Goal: Task Accomplishment & Management: Use online tool/utility

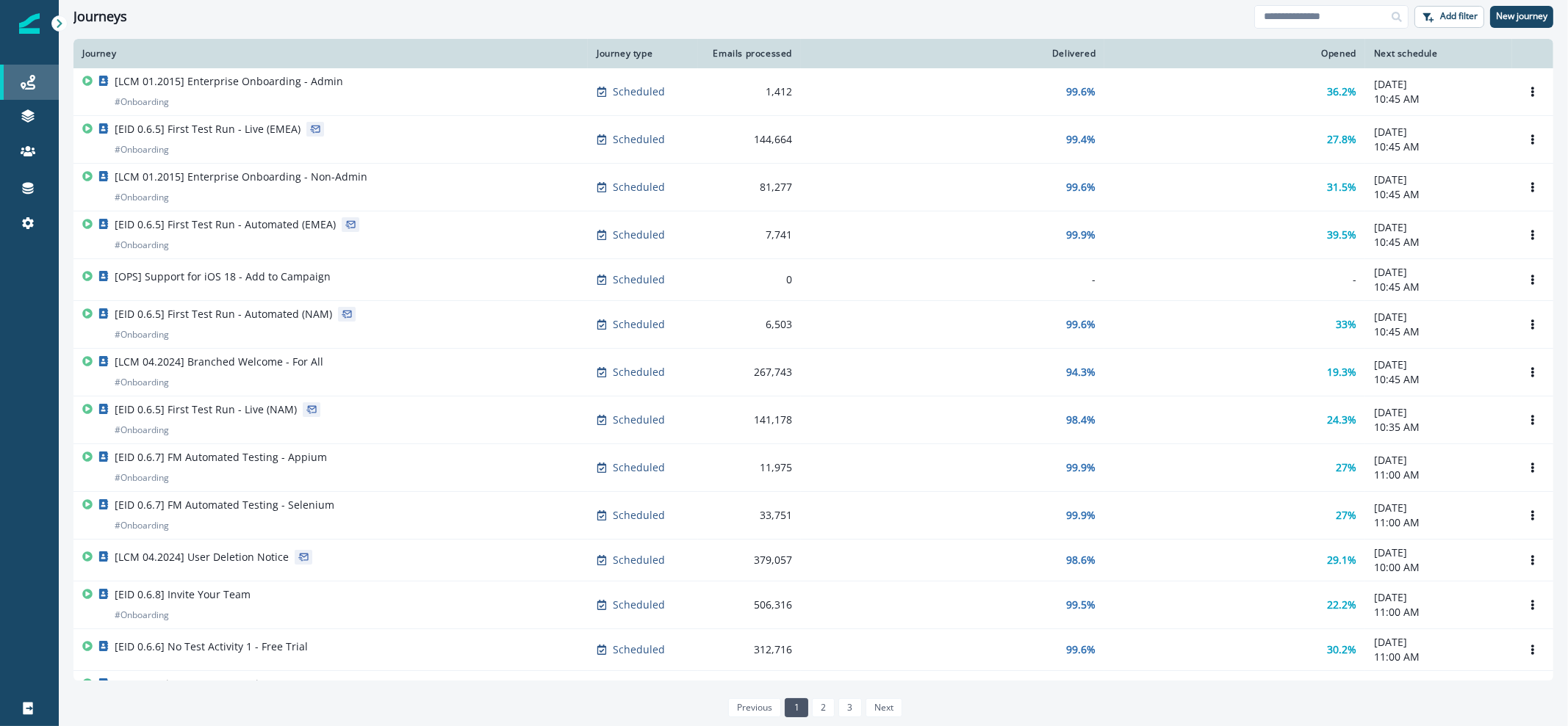
click at [41, 79] on div "Journeys" at bounding box center [29, 81] width 47 height 17
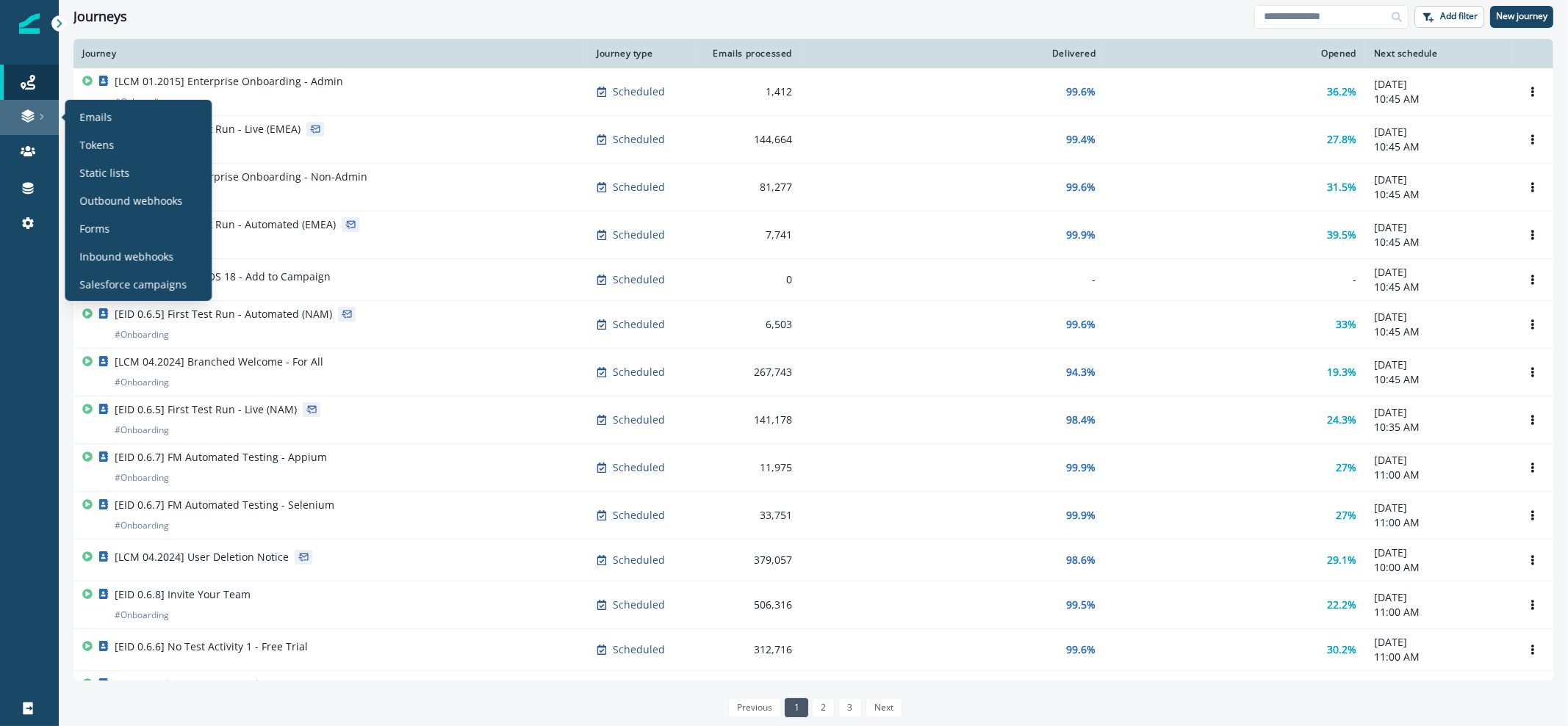
click at [14, 122] on div at bounding box center [29, 116] width 47 height 15
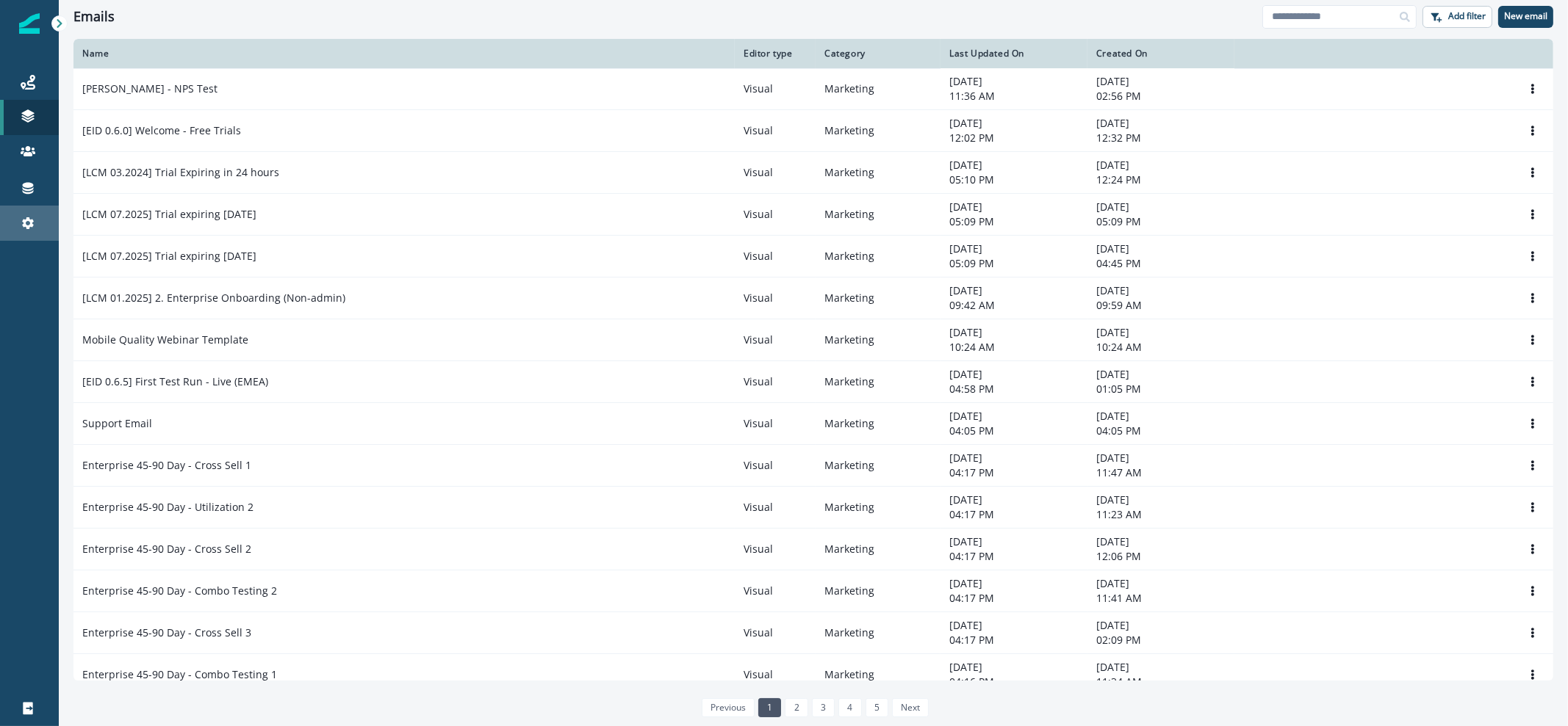
click at [16, 221] on div "Settings" at bounding box center [29, 223] width 47 height 17
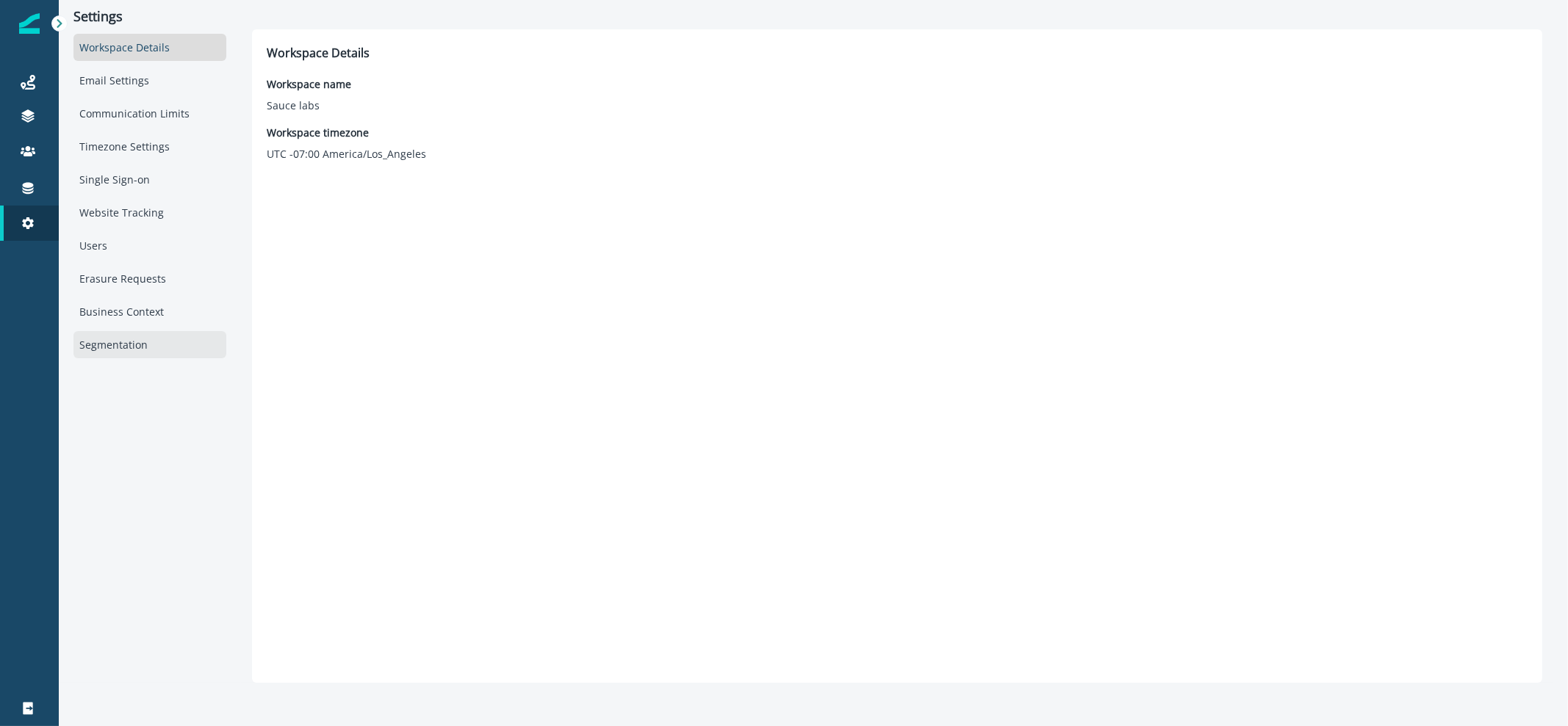
click at [131, 341] on div "Segmentation" at bounding box center [150, 345] width 153 height 27
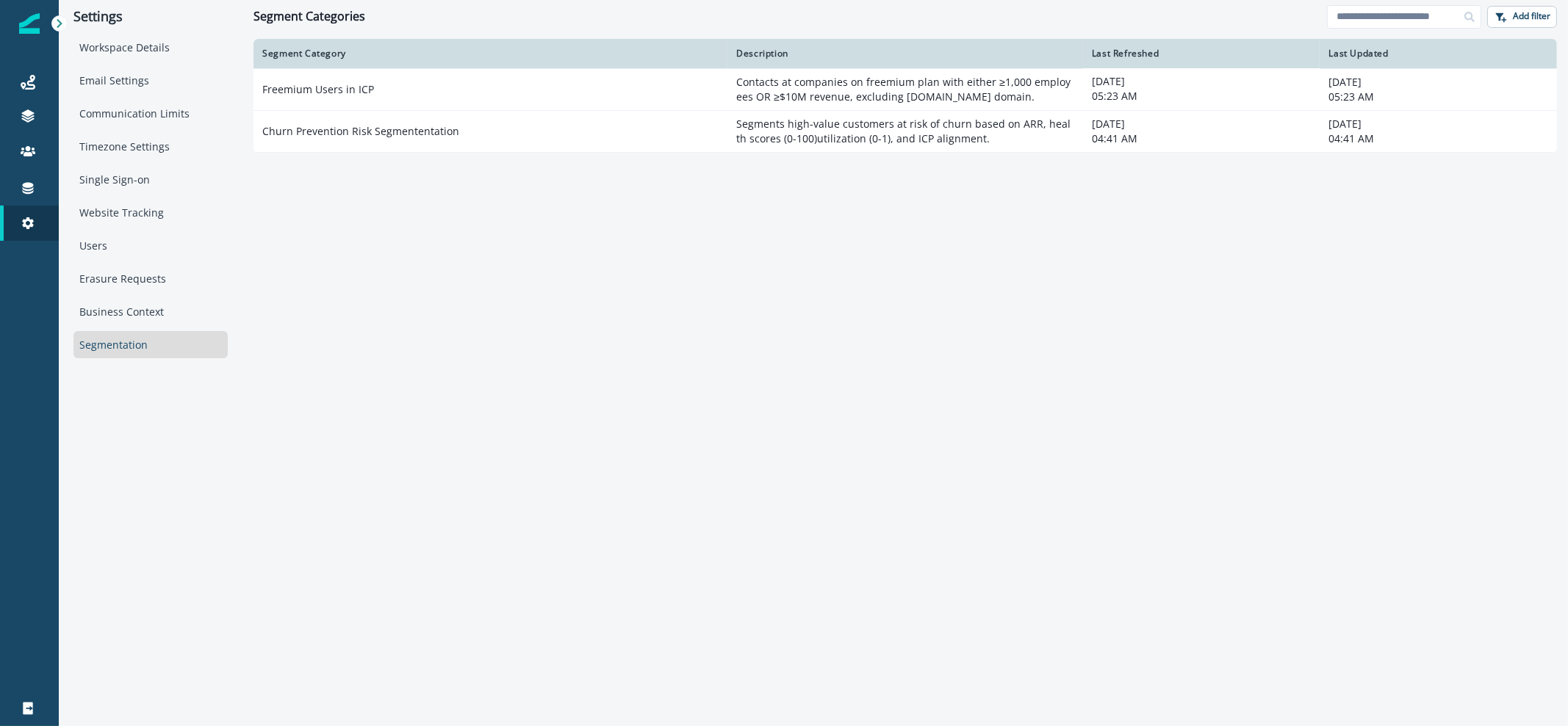
click at [449, 67] on th "Segment Category" at bounding box center [490, 53] width 474 height 29
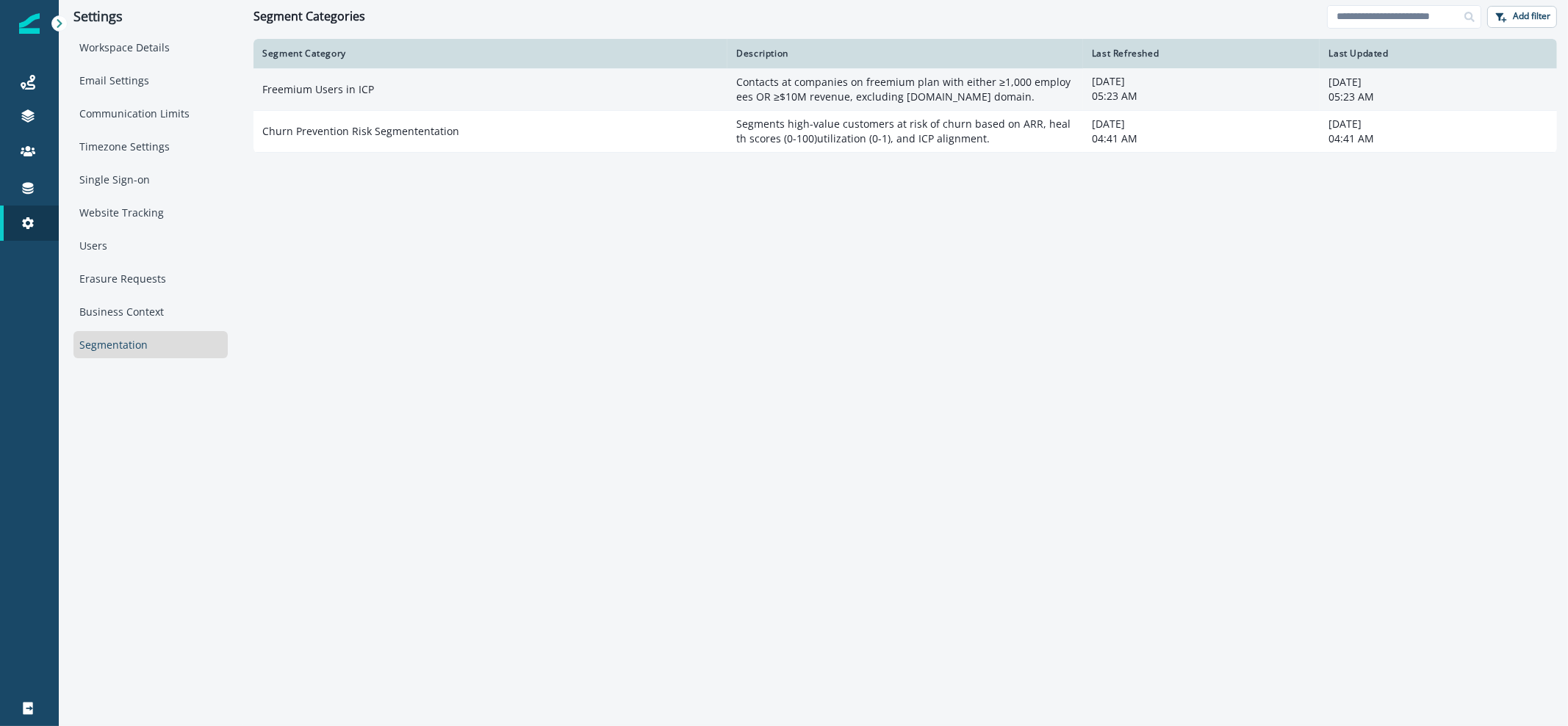
click at [430, 86] on td "Freemium Users in ICP" at bounding box center [490, 89] width 474 height 42
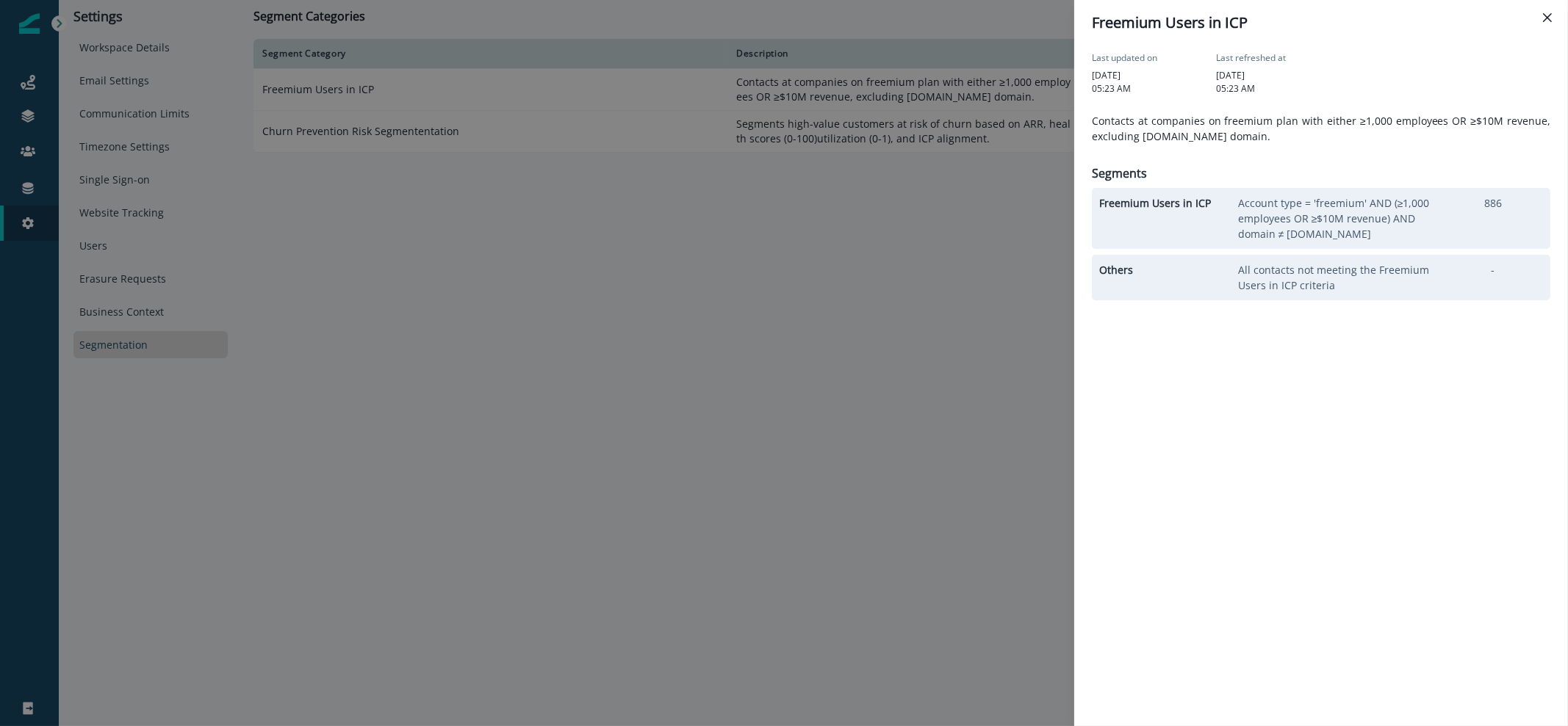
click at [269, 311] on div "Freemium Users in ICP Last updated on [DATE] 05:23 AM Last refreshed at [DATE] …" at bounding box center [784, 363] width 1568 height 726
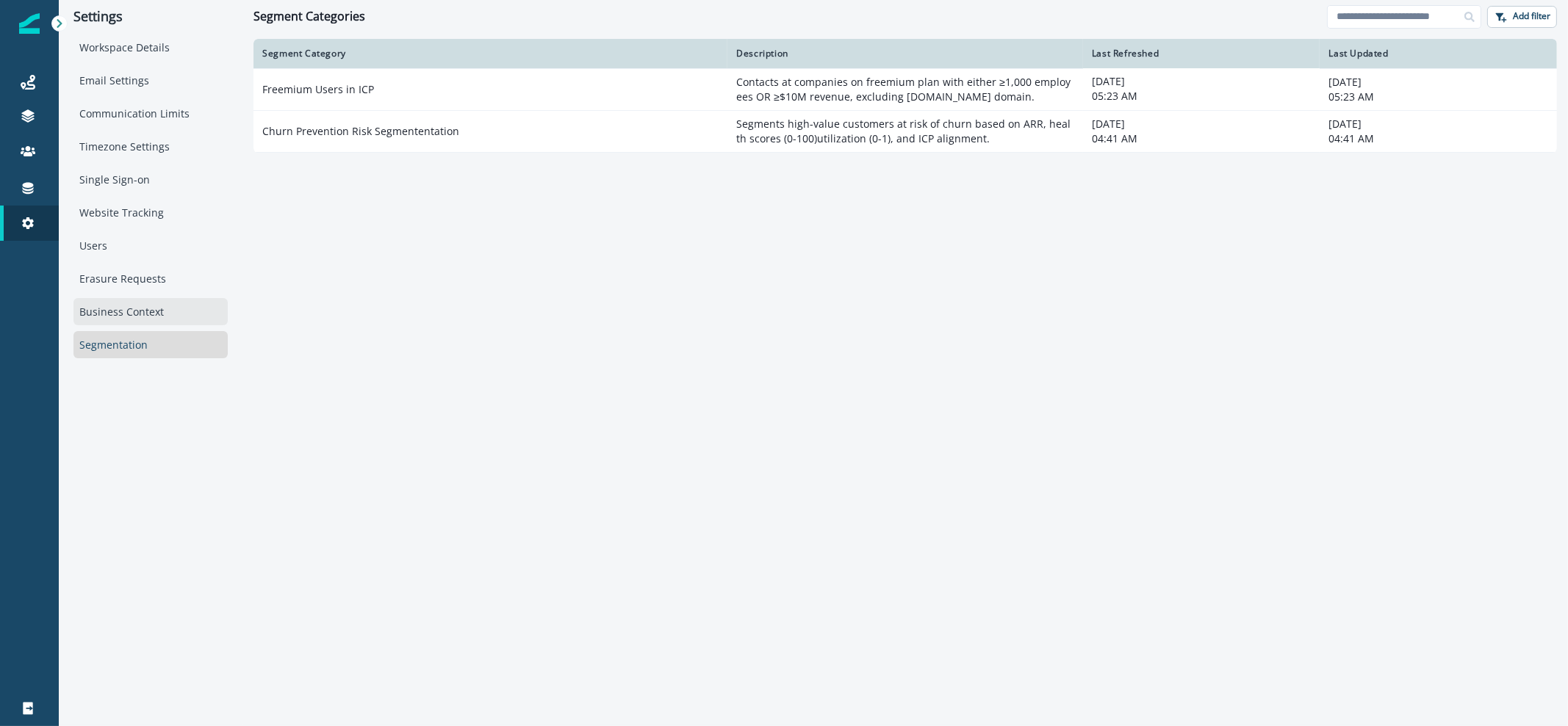
click at [100, 312] on div "Business Context" at bounding box center [150, 311] width 155 height 27
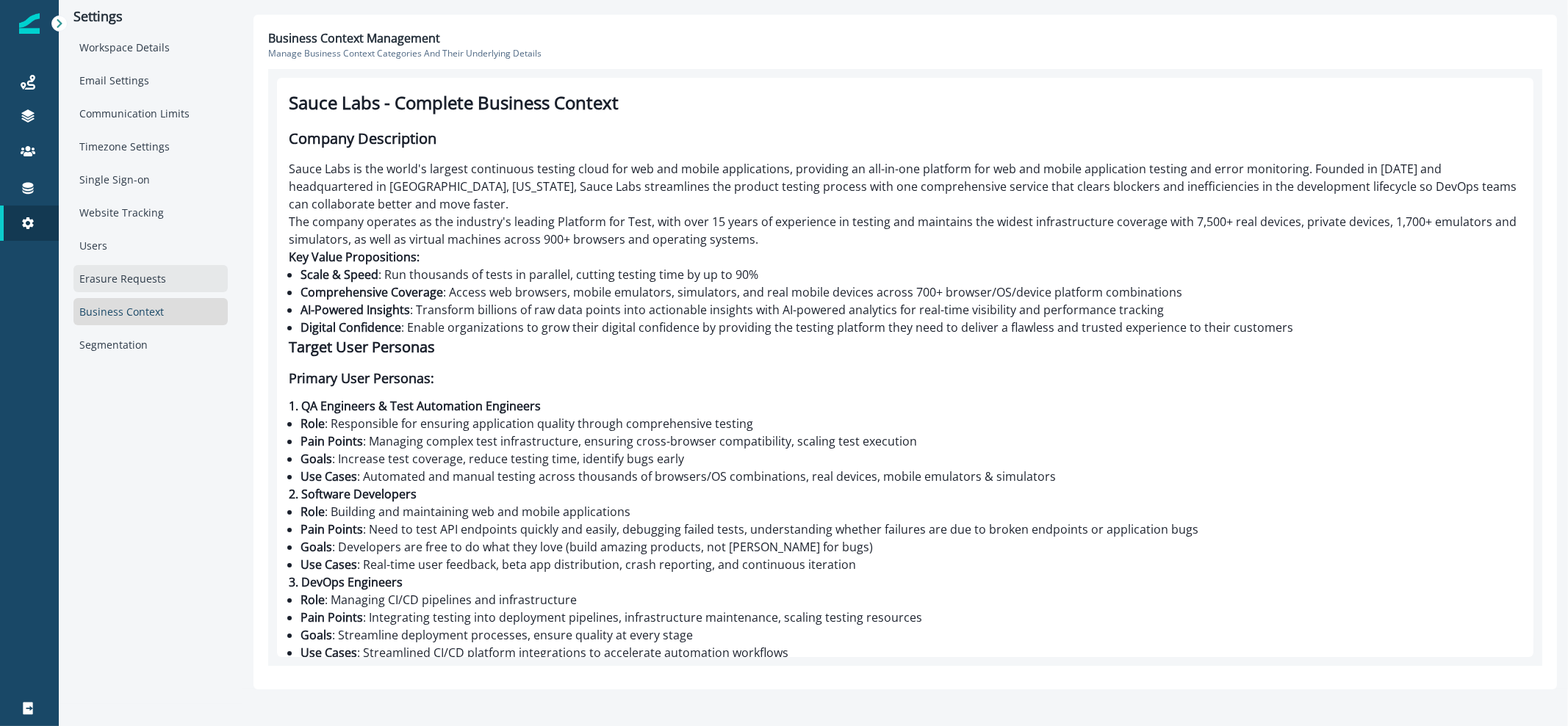
click at [160, 277] on div "Erasure Requests" at bounding box center [150, 278] width 155 height 27
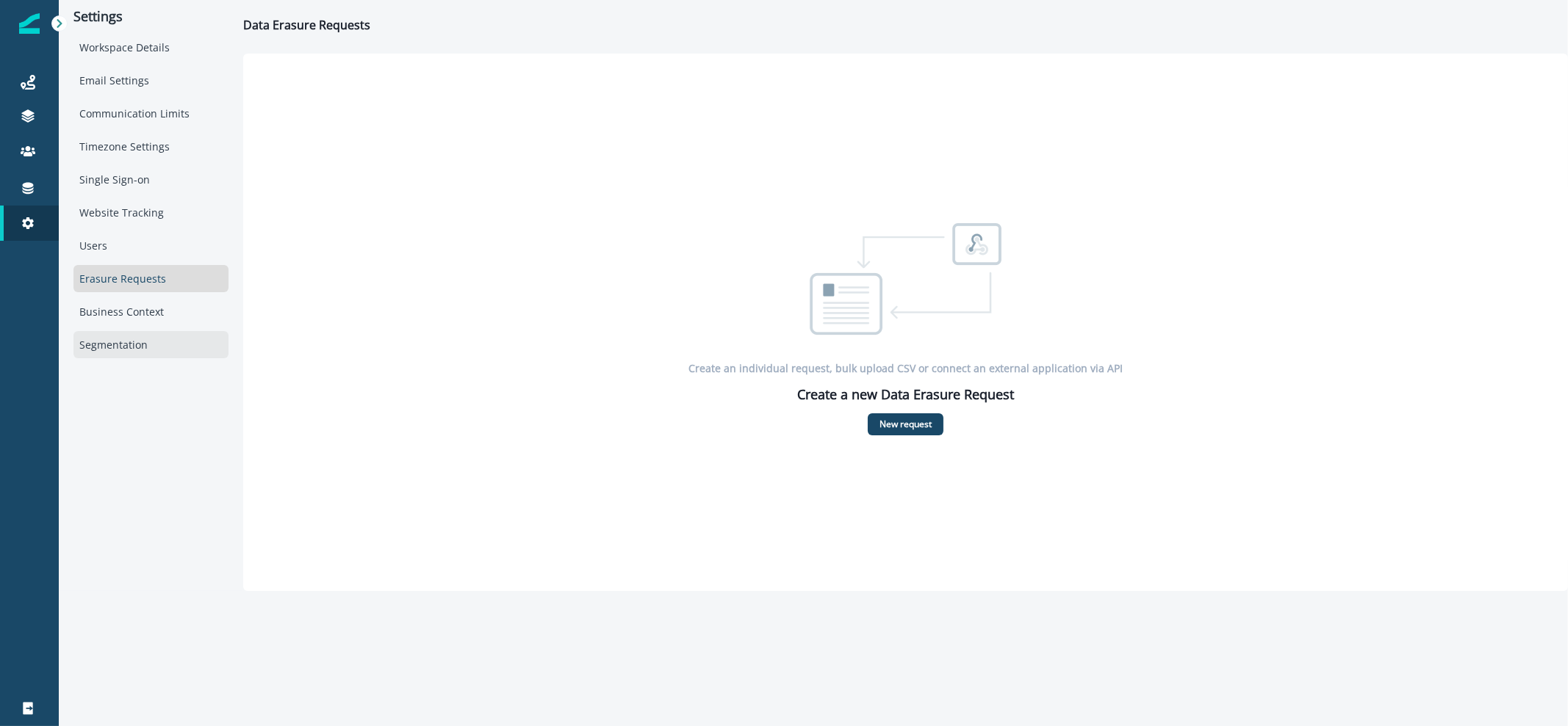
click at [143, 354] on div "Segmentation" at bounding box center [150, 345] width 155 height 27
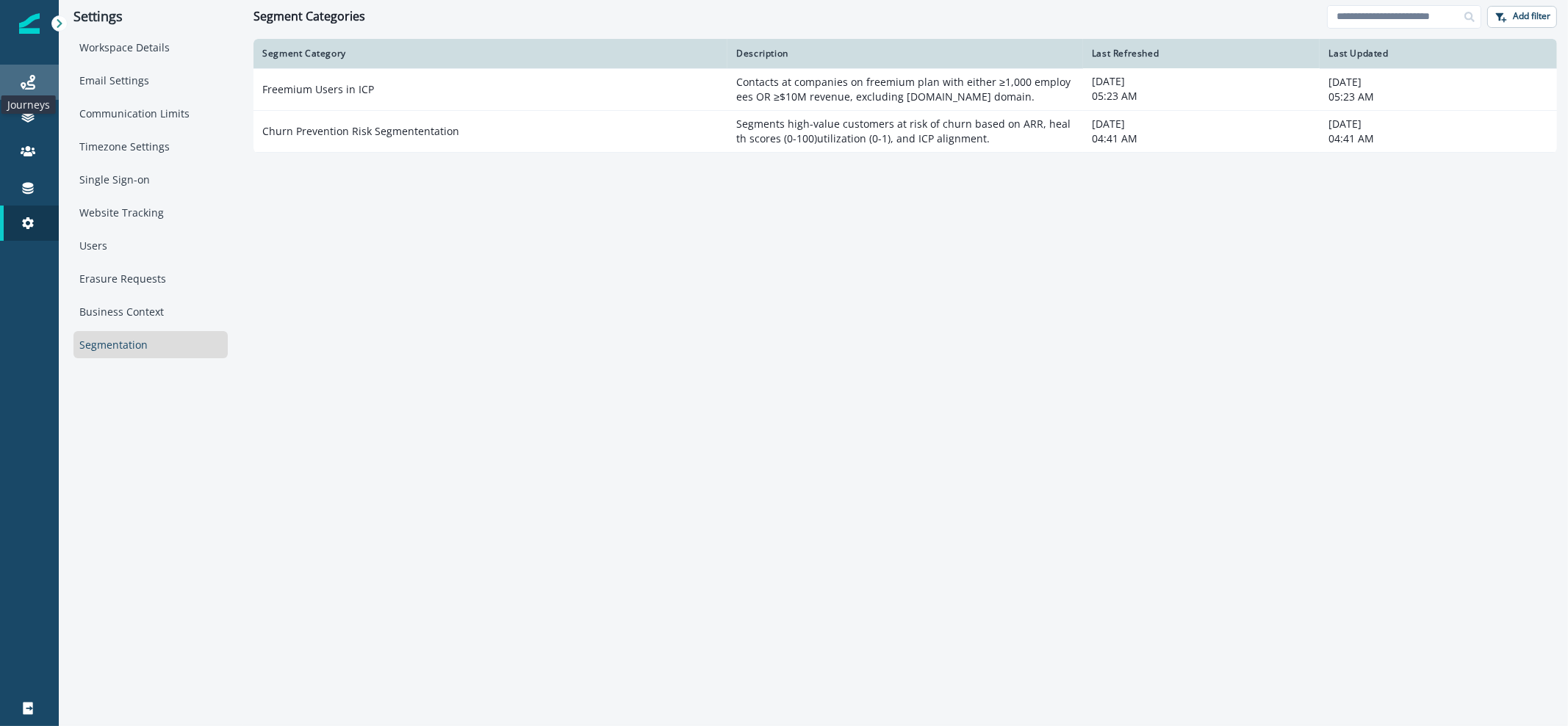
click at [28, 86] on icon at bounding box center [28, 82] width 15 height 15
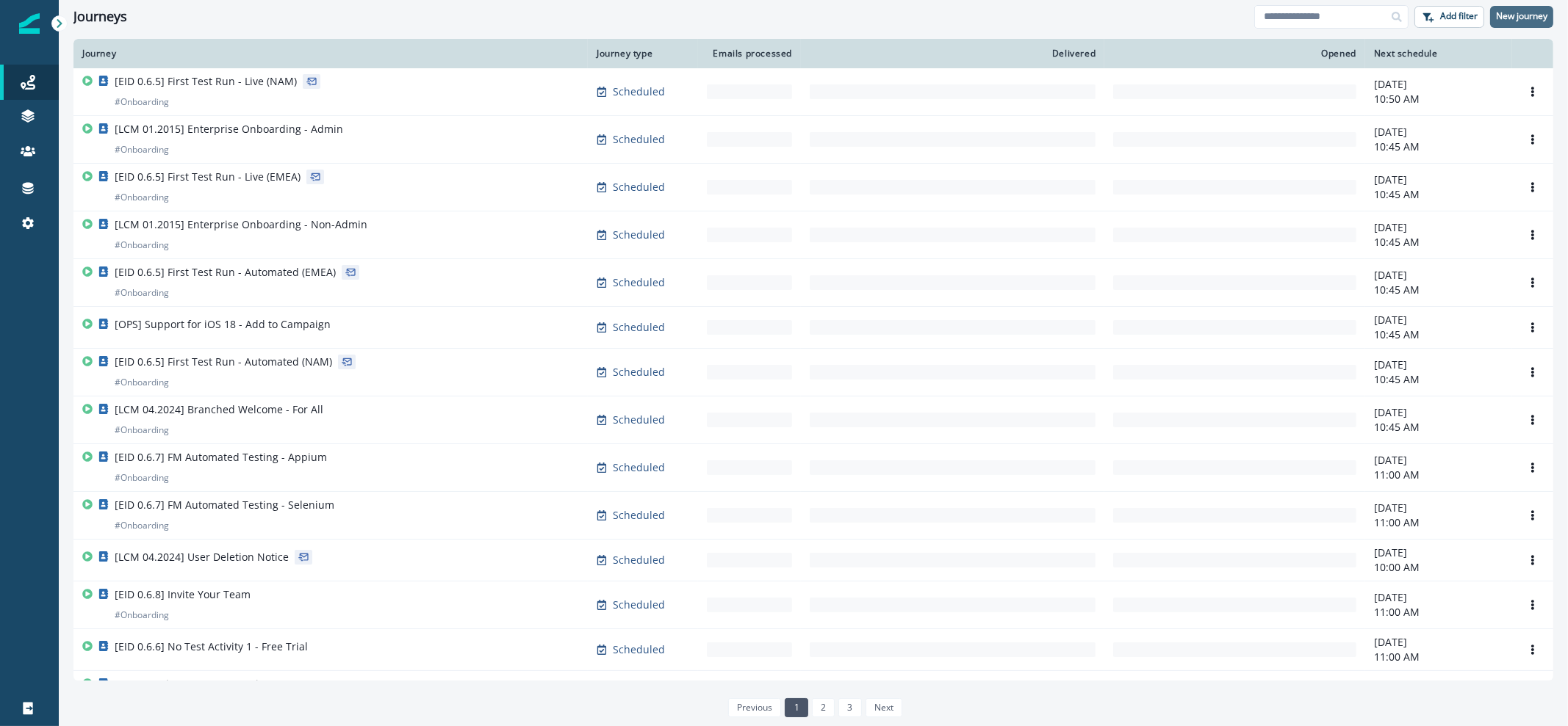
click at [1531, 20] on p "New journey" at bounding box center [1521, 16] width 52 height 10
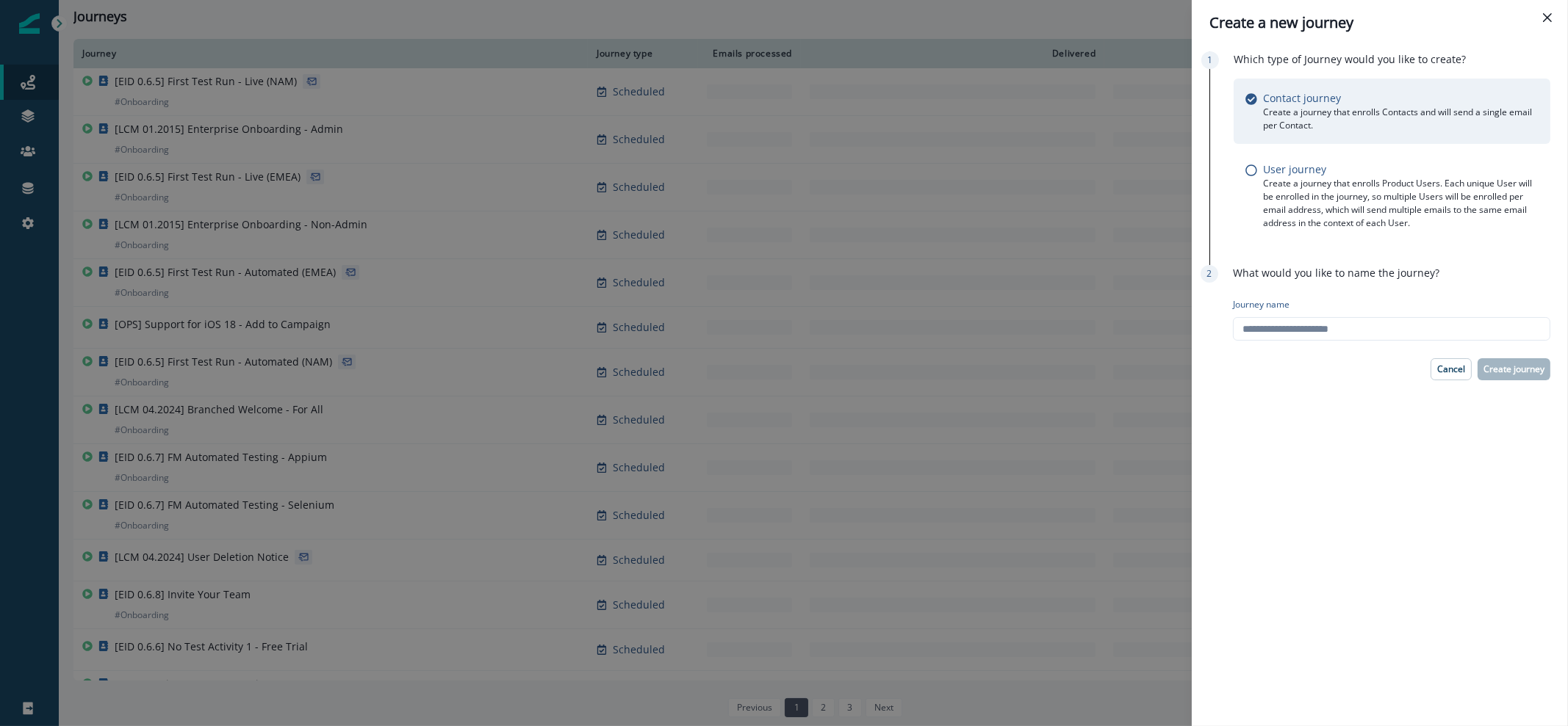
drag, startPoint x: 1148, startPoint y: 53, endPoint x: 1187, endPoint y: 20, distance: 51.1
click at [1147, 53] on div "Create a new journey Which type of Journey would you like to create? Contact jo…" at bounding box center [784, 363] width 1568 height 726
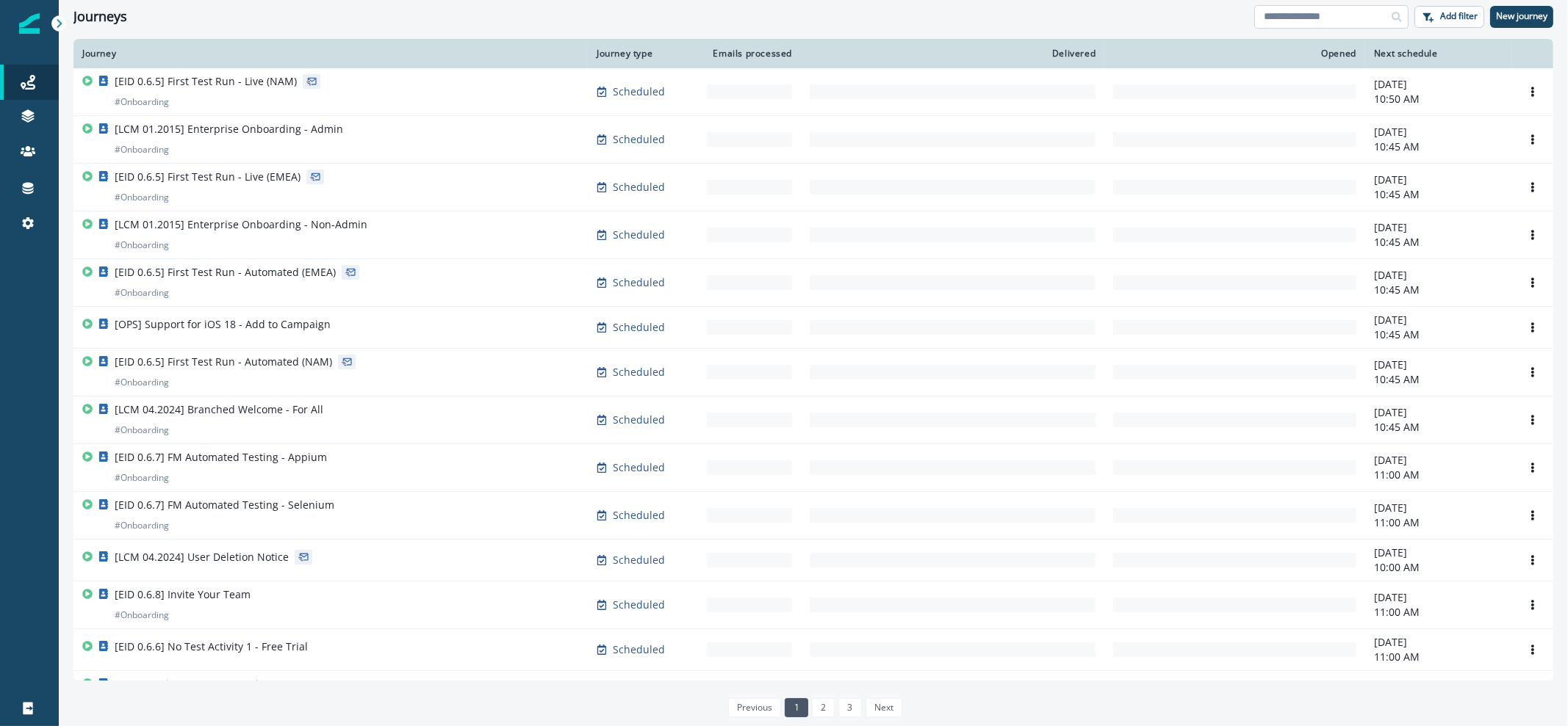
click at [1313, 17] on input at bounding box center [1331, 17] width 155 height 23
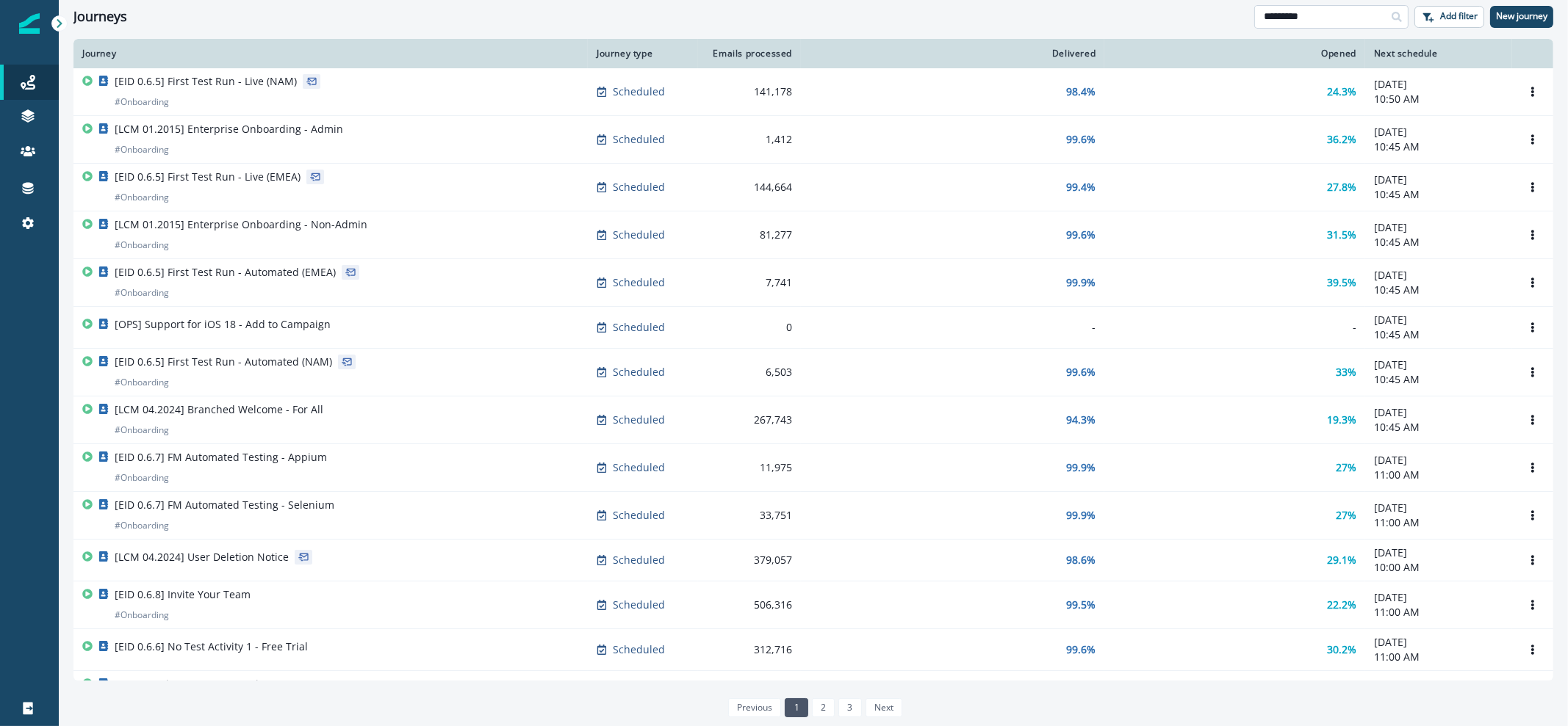
type input "*********"
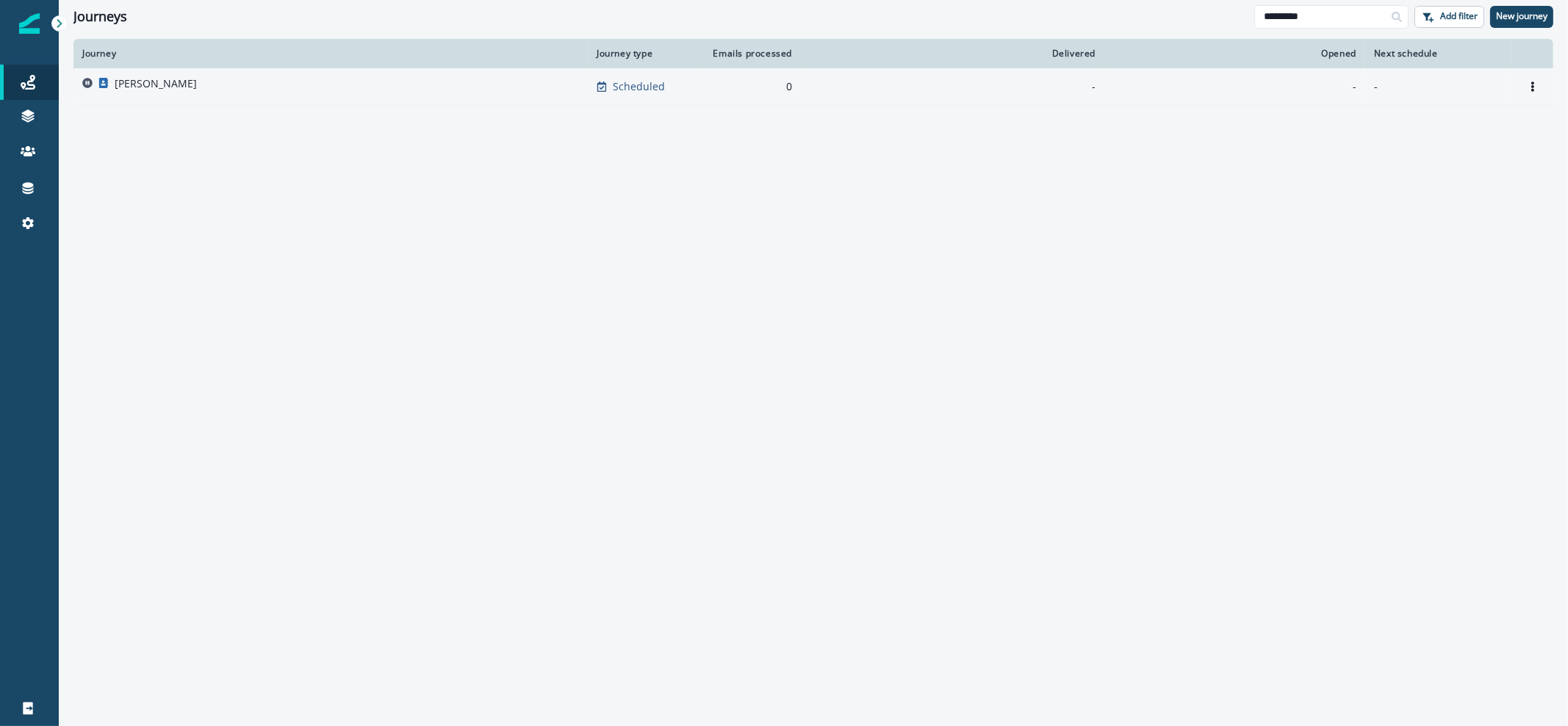
click at [314, 81] on div "[PERSON_NAME]" at bounding box center [331, 86] width 497 height 21
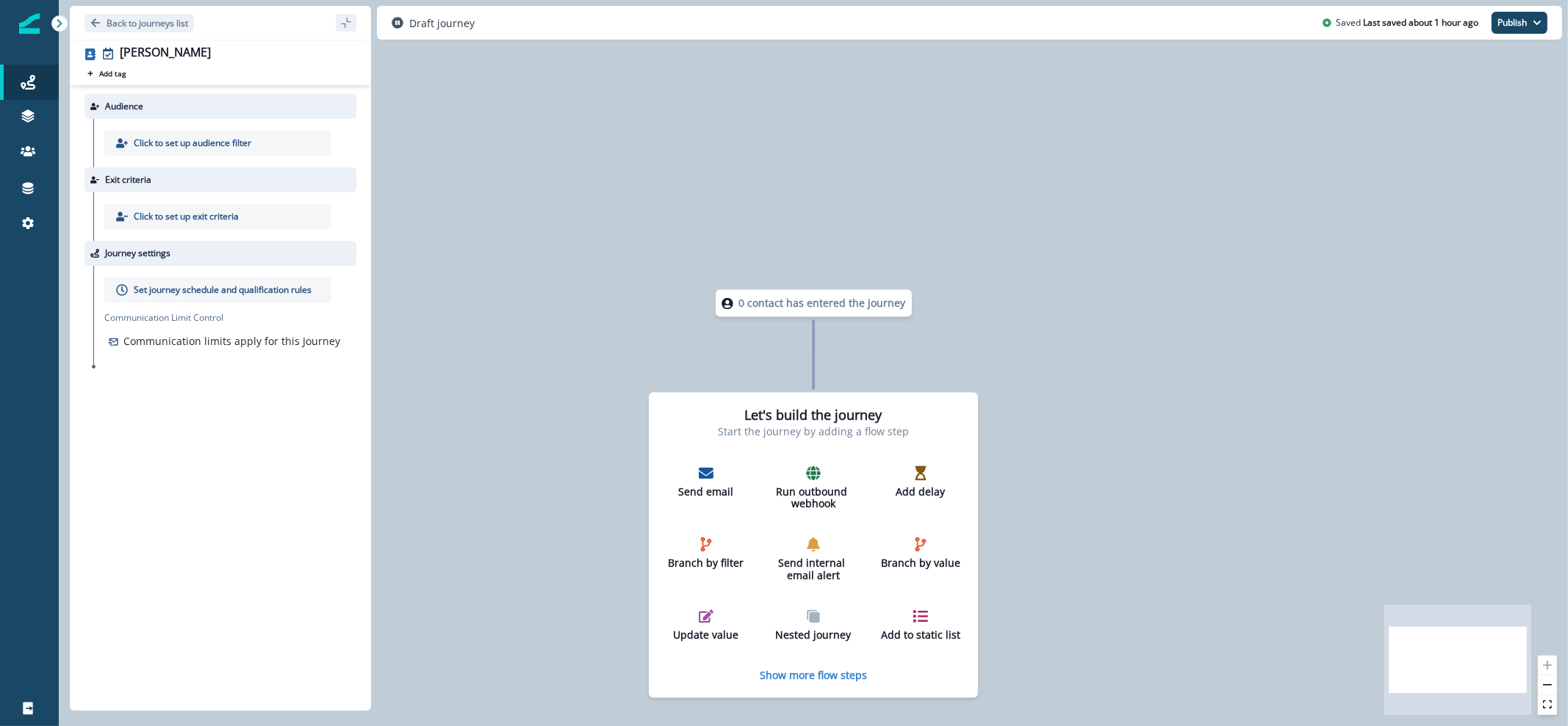
click at [181, 146] on p "Click to set up audience filter" at bounding box center [192, 143] width 117 height 13
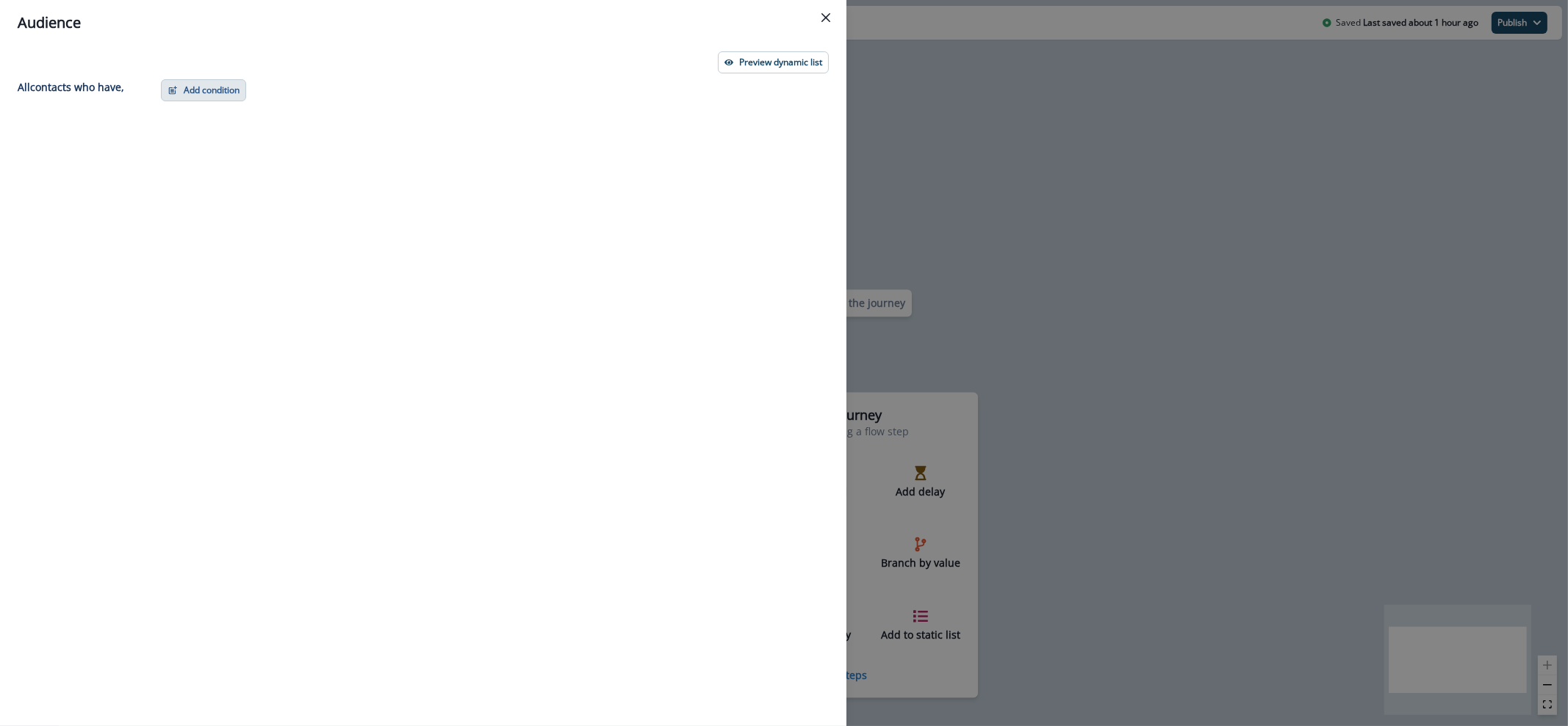
click at [227, 88] on button "Add condition" at bounding box center [204, 90] width 86 height 22
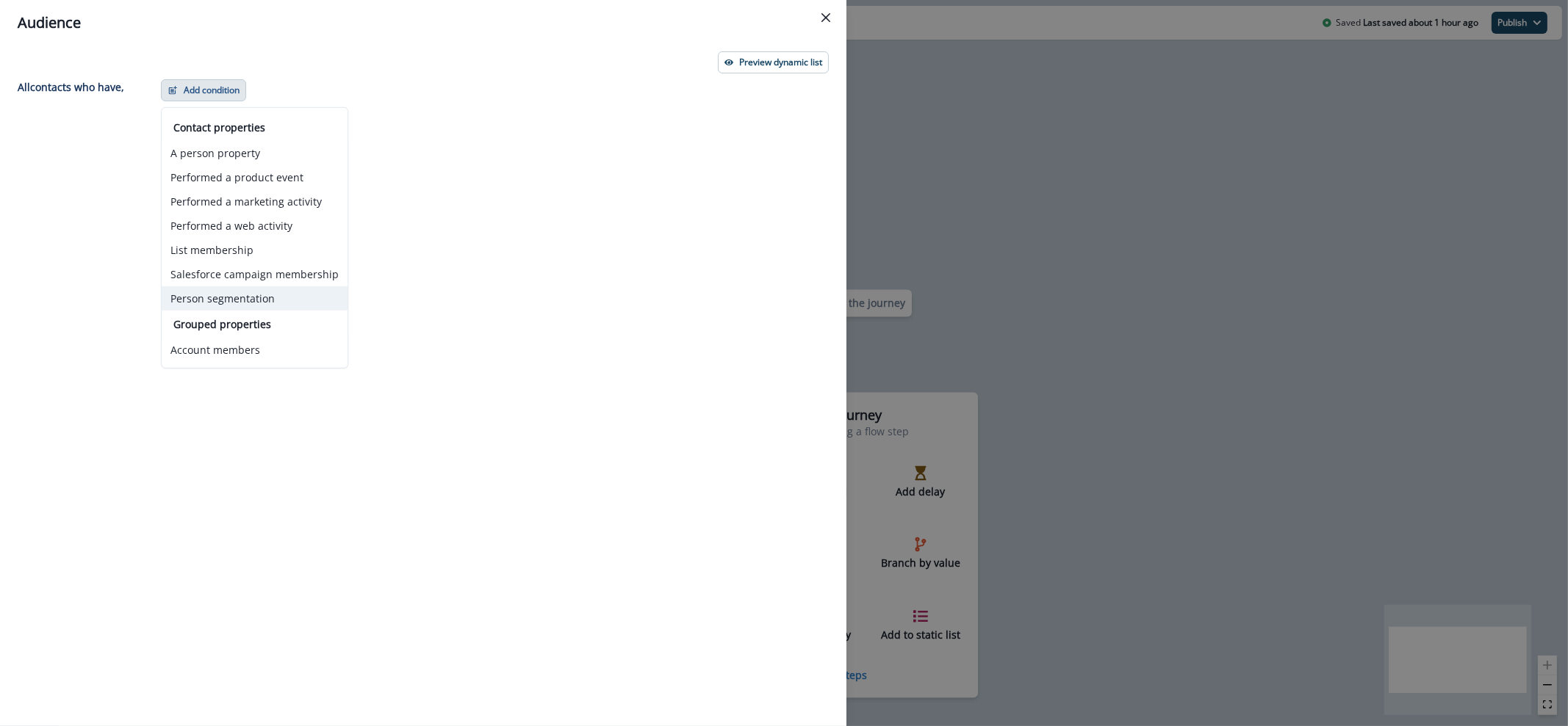
click at [240, 297] on button "Person segmentation" at bounding box center [254, 298] width 186 height 24
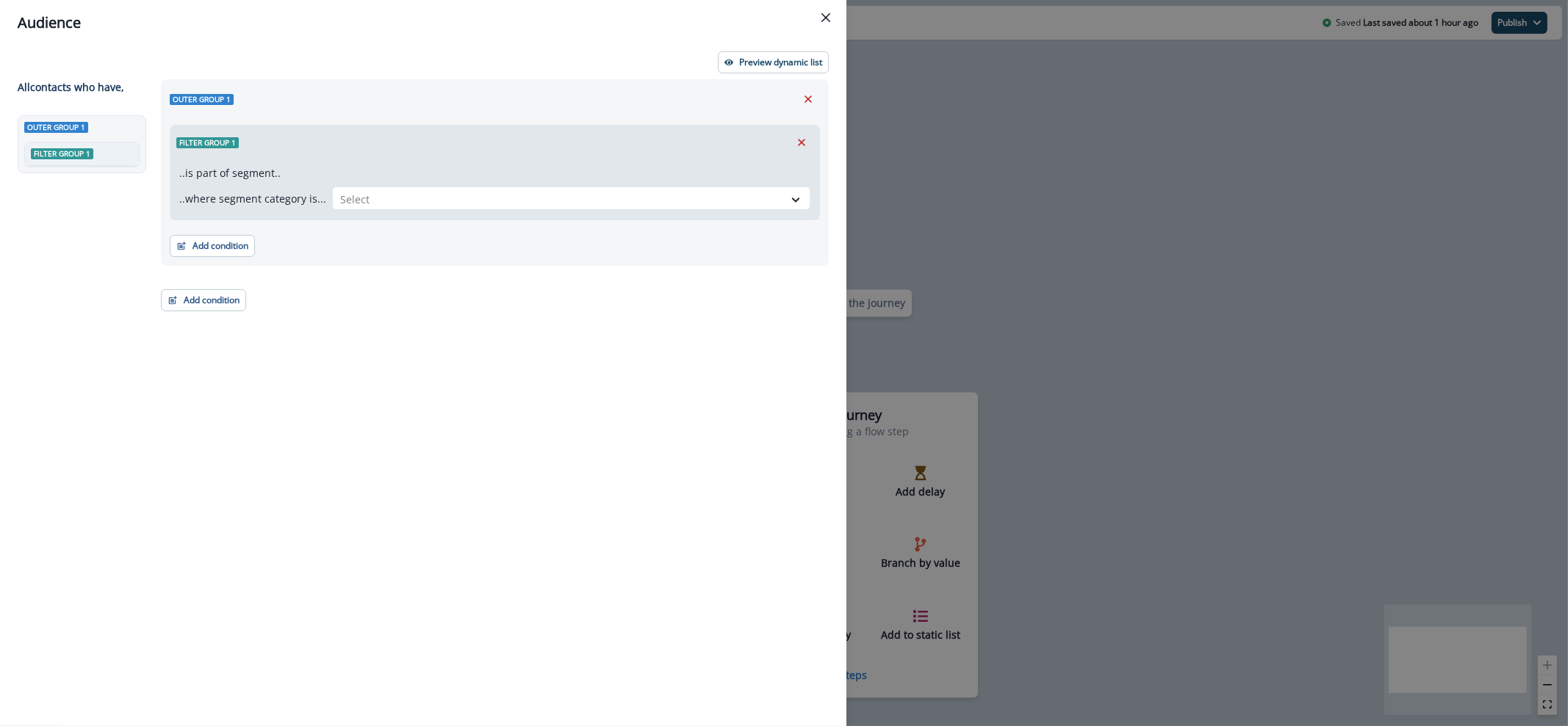
click at [535, 184] on div "..is part of segment.. ..where segment category is... Select" at bounding box center [494, 189] width 649 height 60
click at [529, 199] on div at bounding box center [558, 199] width 435 height 18
click at [1005, 87] on div "Audience Preview dynamic list All contact s who have, Outer group 1 Filter grou…" at bounding box center [784, 363] width 1568 height 726
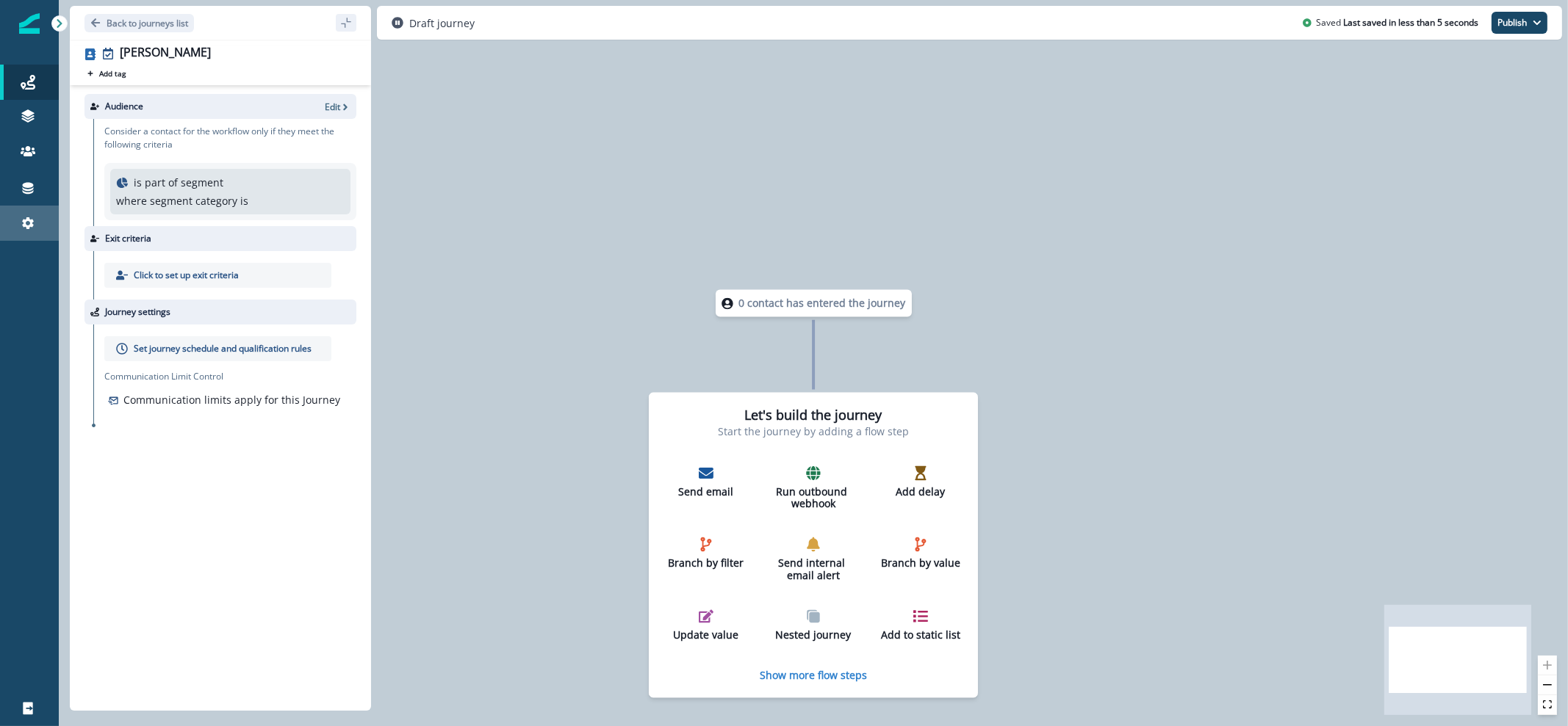
click at [15, 228] on div "Settings" at bounding box center [29, 223] width 47 height 17
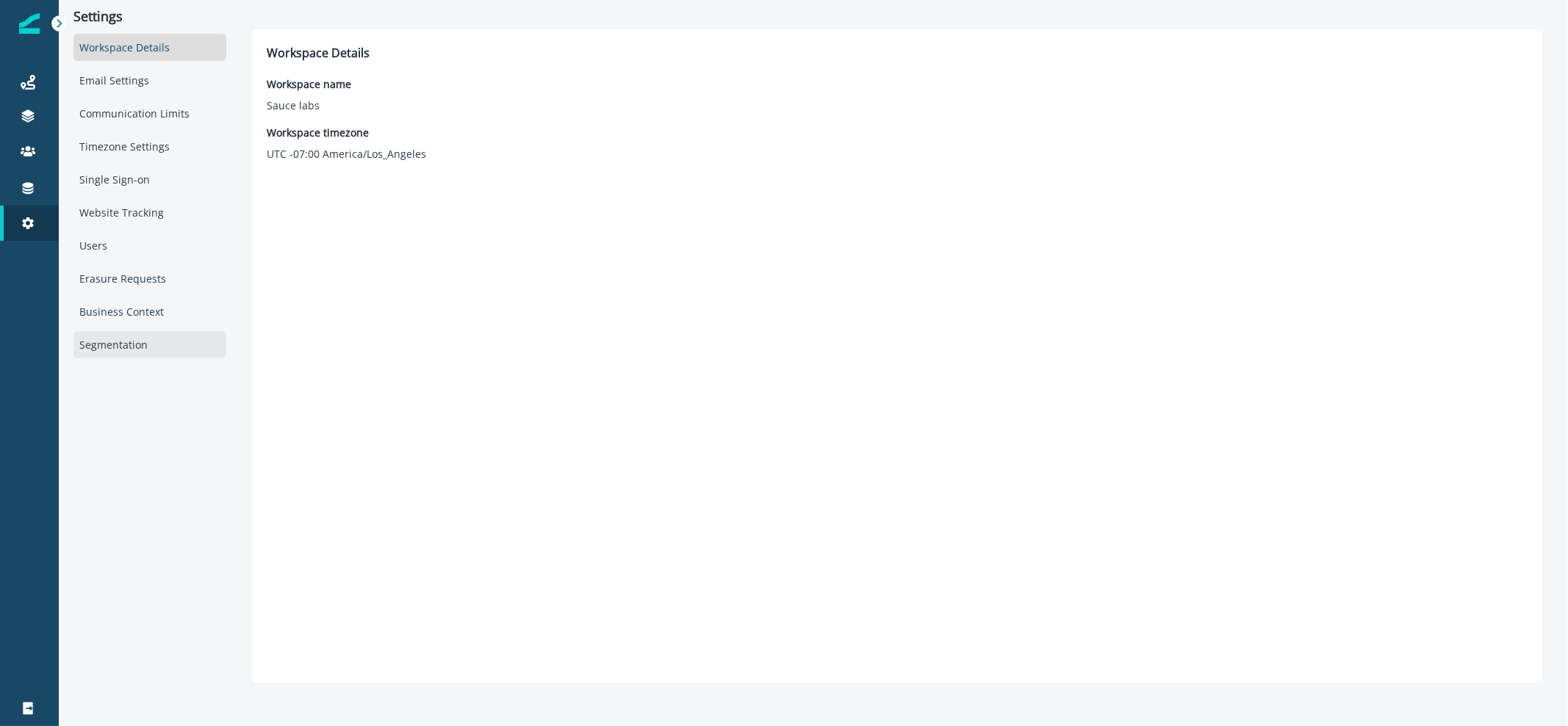
click at [140, 333] on div "Segmentation" at bounding box center [150, 345] width 153 height 27
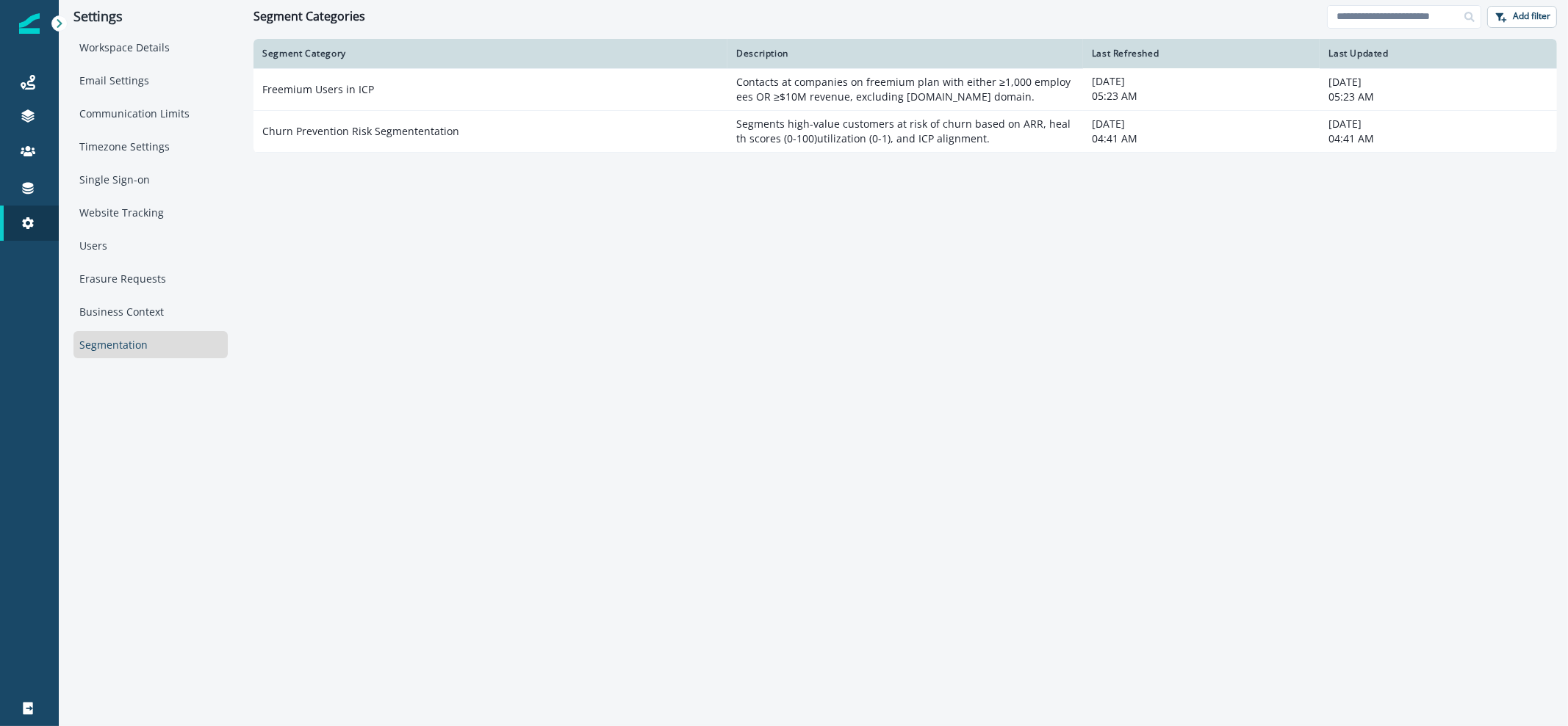
click at [1292, 562] on div "Segment Category Description Last Refreshed Last Updated Freemium Users in ICP …" at bounding box center [905, 382] width 1303 height 686
